Goal: Unclear

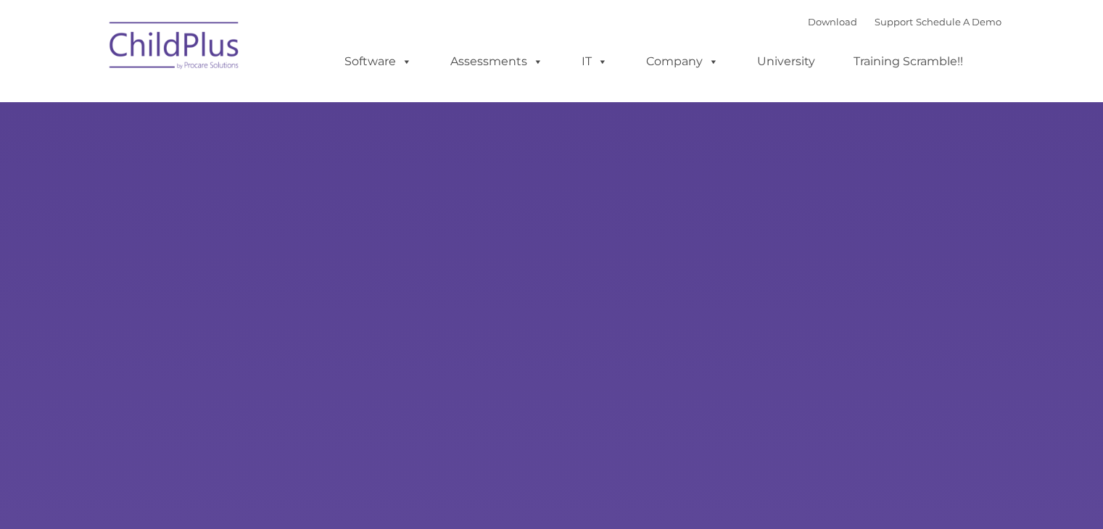
select select "MEDIUM"
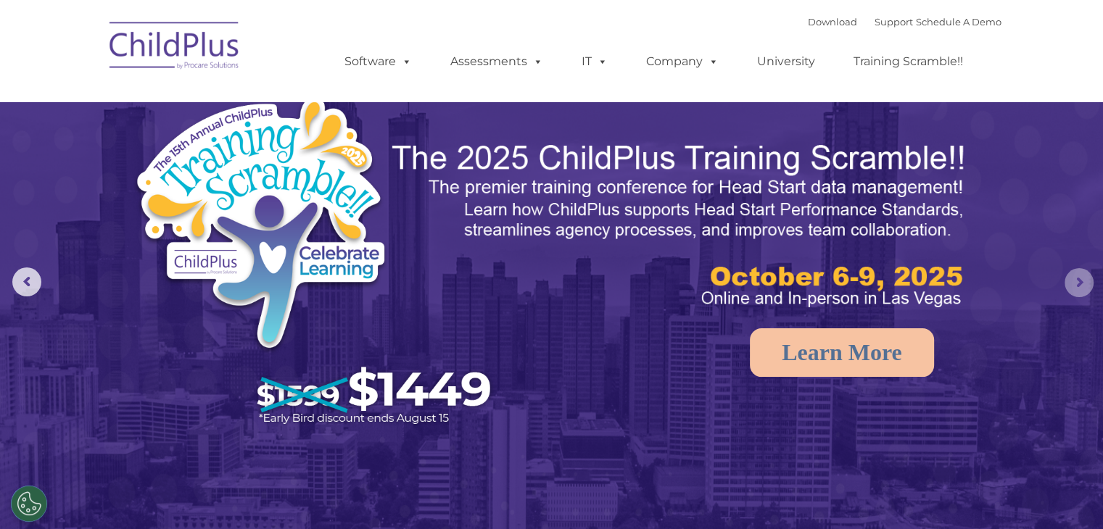
click at [827, 278] on rs-arrow at bounding box center [1078, 282] width 29 height 29
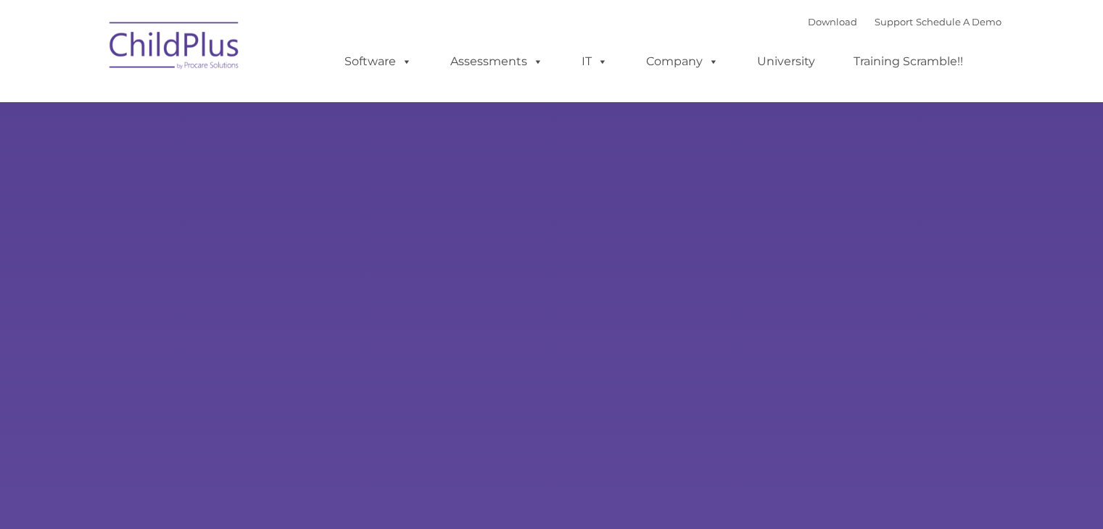
type input ""
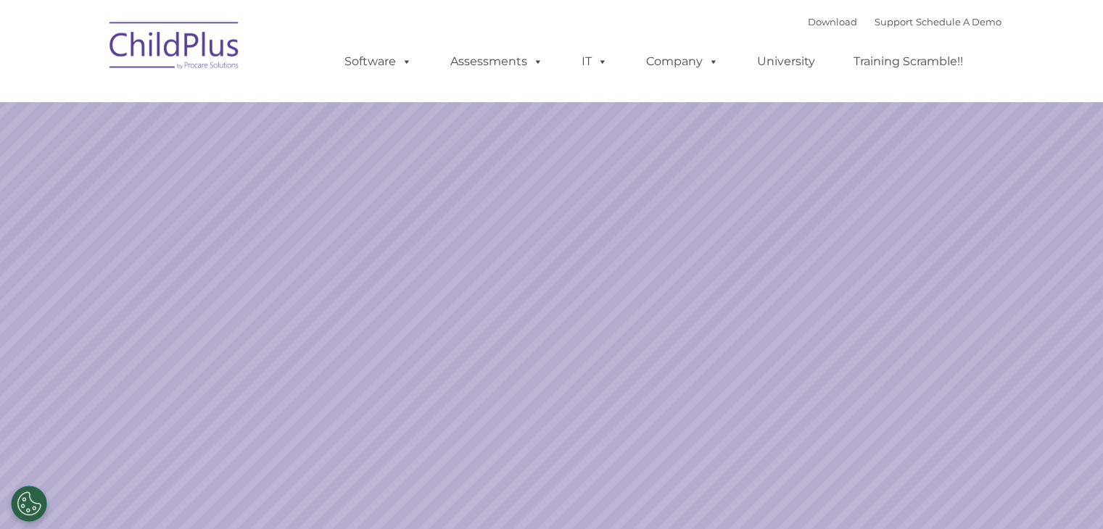
select select "MEDIUM"
